Goal: Obtain resource: Obtain resource

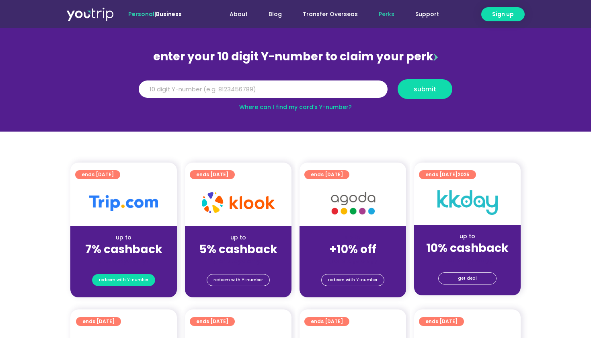
click at [135, 282] on span "redeem with Y-number" at bounding box center [123, 279] width 49 height 11
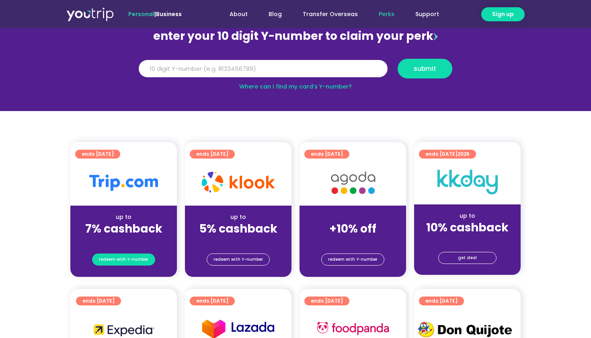
click at [130, 259] on span "redeem with Y-number" at bounding box center [123, 259] width 49 height 11
click at [224, 63] on input "Y Number" at bounding box center [263, 69] width 249 height 18
click at [300, 62] on input "Y Number" at bounding box center [263, 69] width 249 height 18
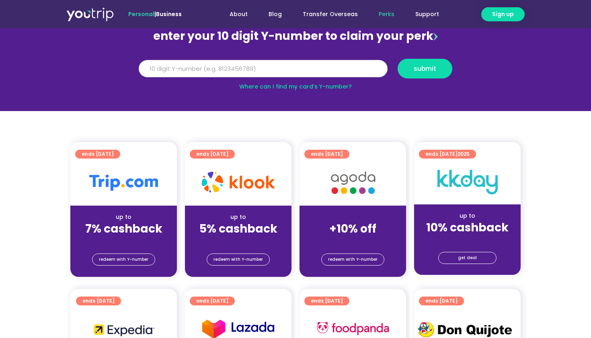
click at [298, 68] on input "Y Number" at bounding box center [263, 69] width 249 height 18
paste input "8103898285"
click at [152, 66] on input "Y Number" at bounding box center [263, 69] width 249 height 18
type input "8103898285"
click at [422, 70] on span "submit" at bounding box center [425, 69] width 23 height 6
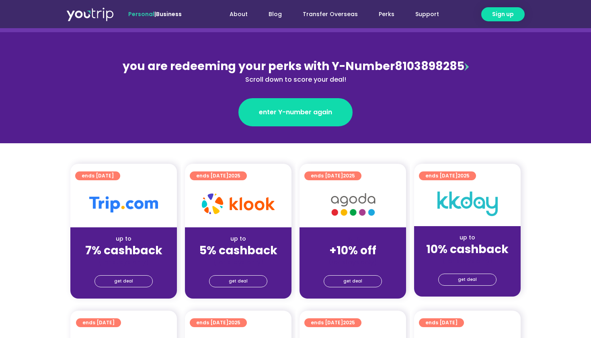
scroll to position [78, 0]
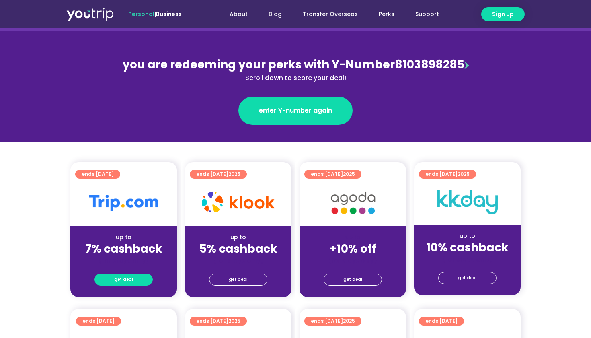
click at [135, 277] on link "get deal" at bounding box center [124, 280] width 58 height 12
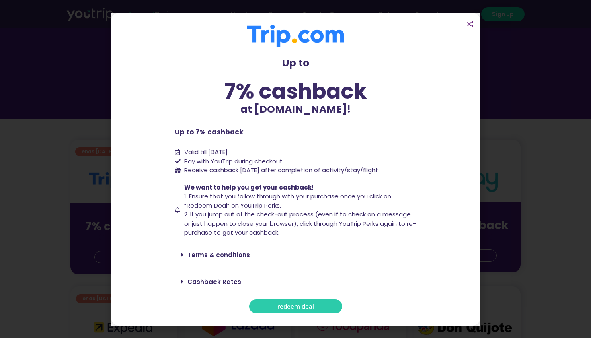
scroll to position [102, 0]
click at [312, 303] on span "redeem deal" at bounding box center [296, 306] width 37 height 6
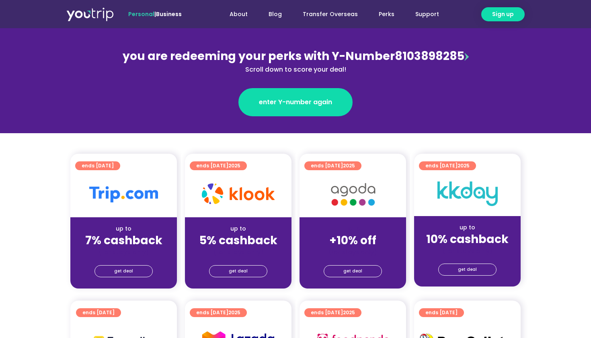
scroll to position [111, 0]
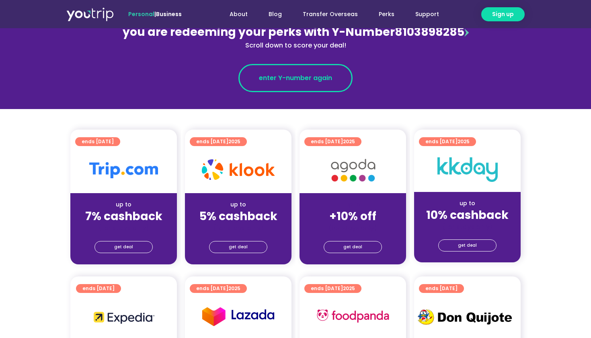
click at [292, 75] on span "enter Y-number again" at bounding box center [295, 78] width 73 height 10
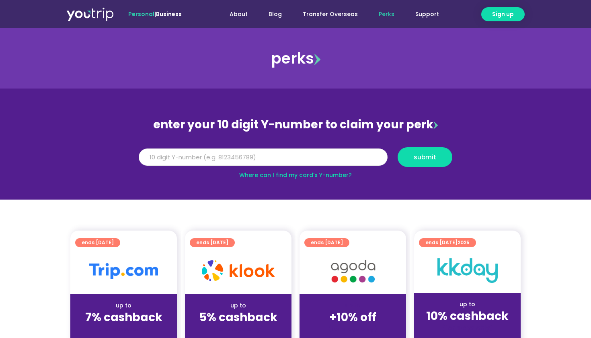
click at [262, 158] on input "Y Number" at bounding box center [263, 157] width 249 height 18
paste input "8103898285"
click at [151, 155] on input "Y Number" at bounding box center [263, 157] width 249 height 18
type input "8103898285"
click at [435, 163] on button "submit" at bounding box center [425, 157] width 55 height 20
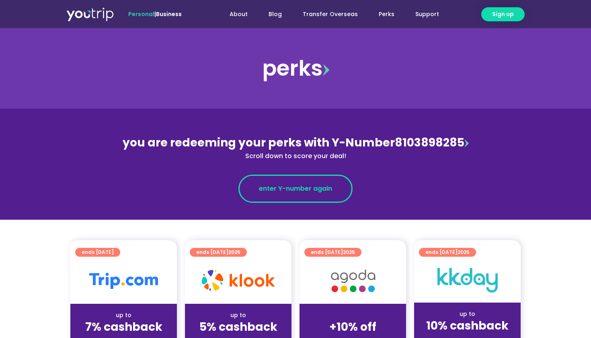
click at [317, 182] on link "enter Y-number again" at bounding box center [296, 189] width 114 height 28
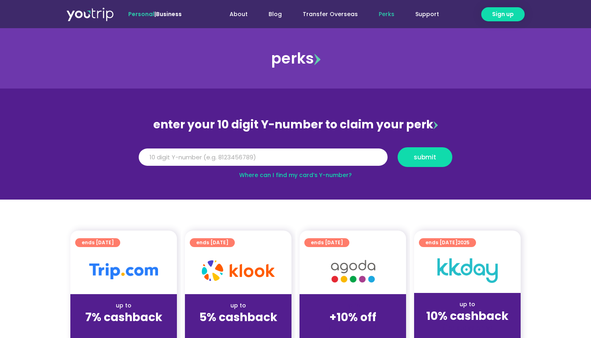
click at [288, 158] on input "Y Number" at bounding box center [263, 157] width 249 height 18
click at [152, 158] on input "Y Number" at bounding box center [263, 157] width 249 height 18
type input "8103898285"
click at [446, 156] on button "submit" at bounding box center [425, 157] width 55 height 20
